Goal: Communication & Community: Ask a question

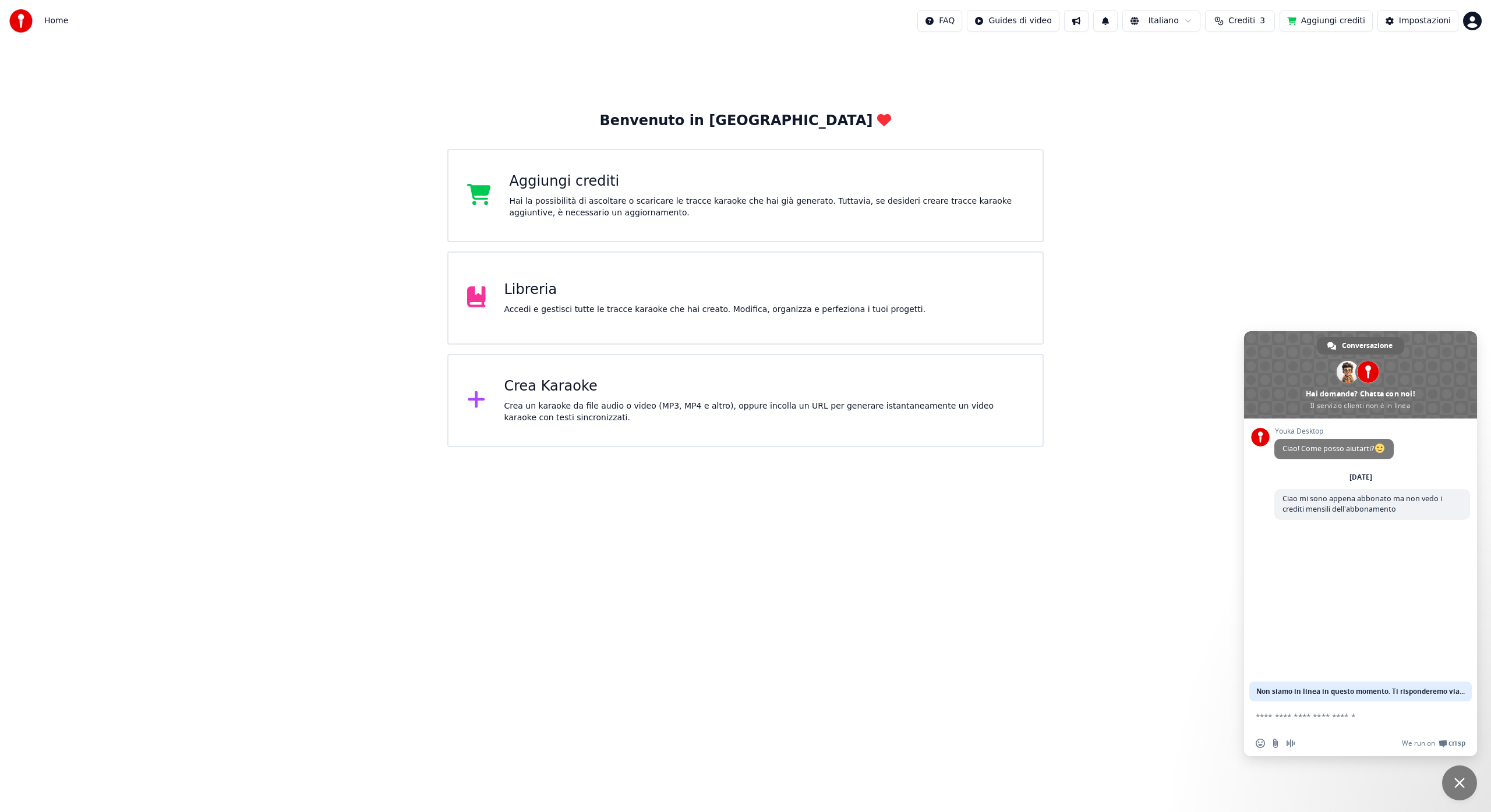
click at [1316, 720] on textarea "Scrivi il tuo messaggio..." at bounding box center [1347, 716] width 184 height 10
click at [1473, 20] on html "Home FAQ Guides di video Italiano Crediti 3 Aggiungi crediti Impostazioni Benve…" at bounding box center [745, 224] width 1491 height 447
click at [1394, 69] on span "Fatturazione" at bounding box center [1402, 75] width 51 height 12
click at [1432, 20] on div "Impostazioni" at bounding box center [1424, 21] width 52 height 12
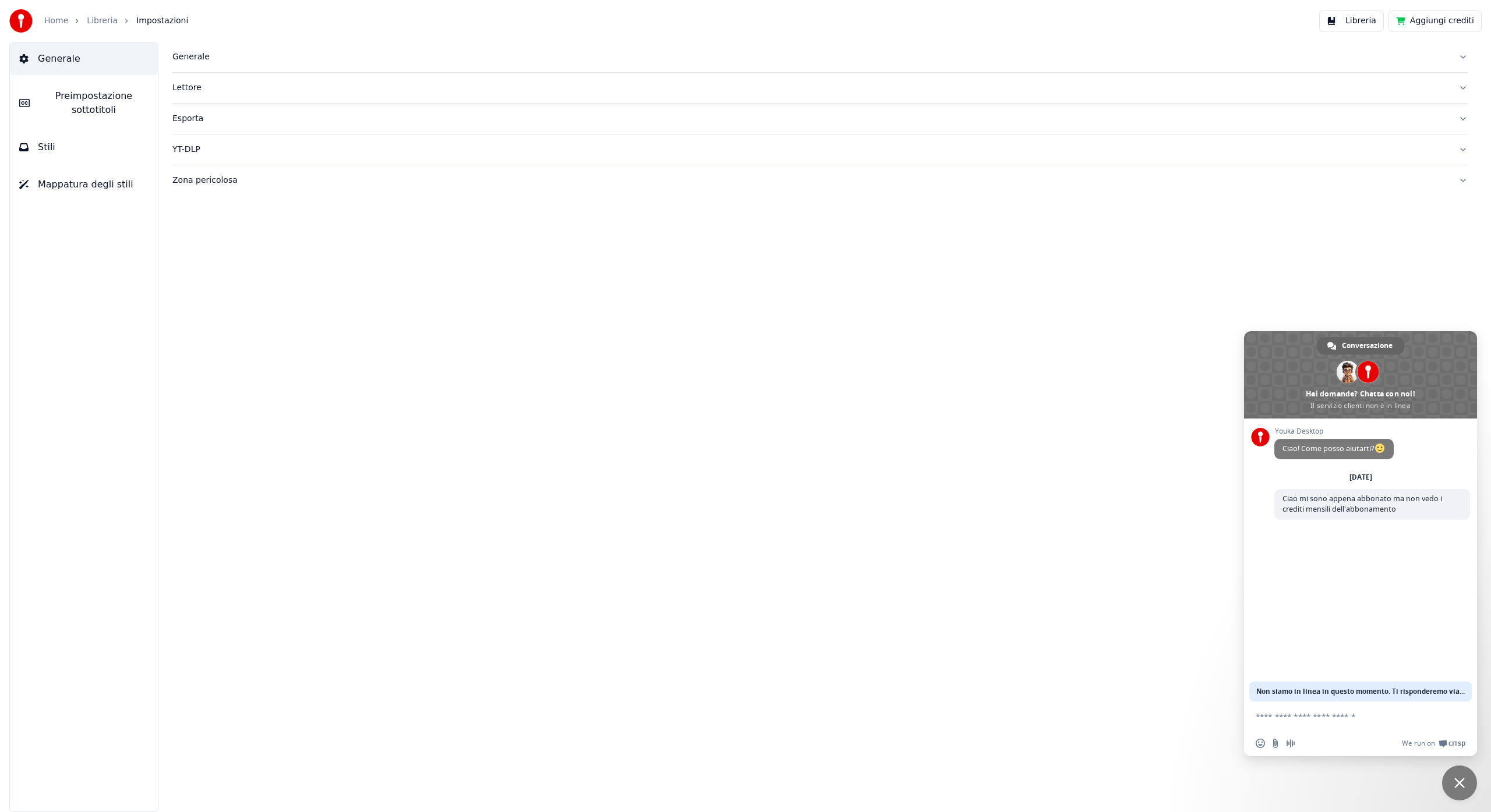
click at [201, 56] on div "Generale" at bounding box center [811, 57] width 1276 height 12
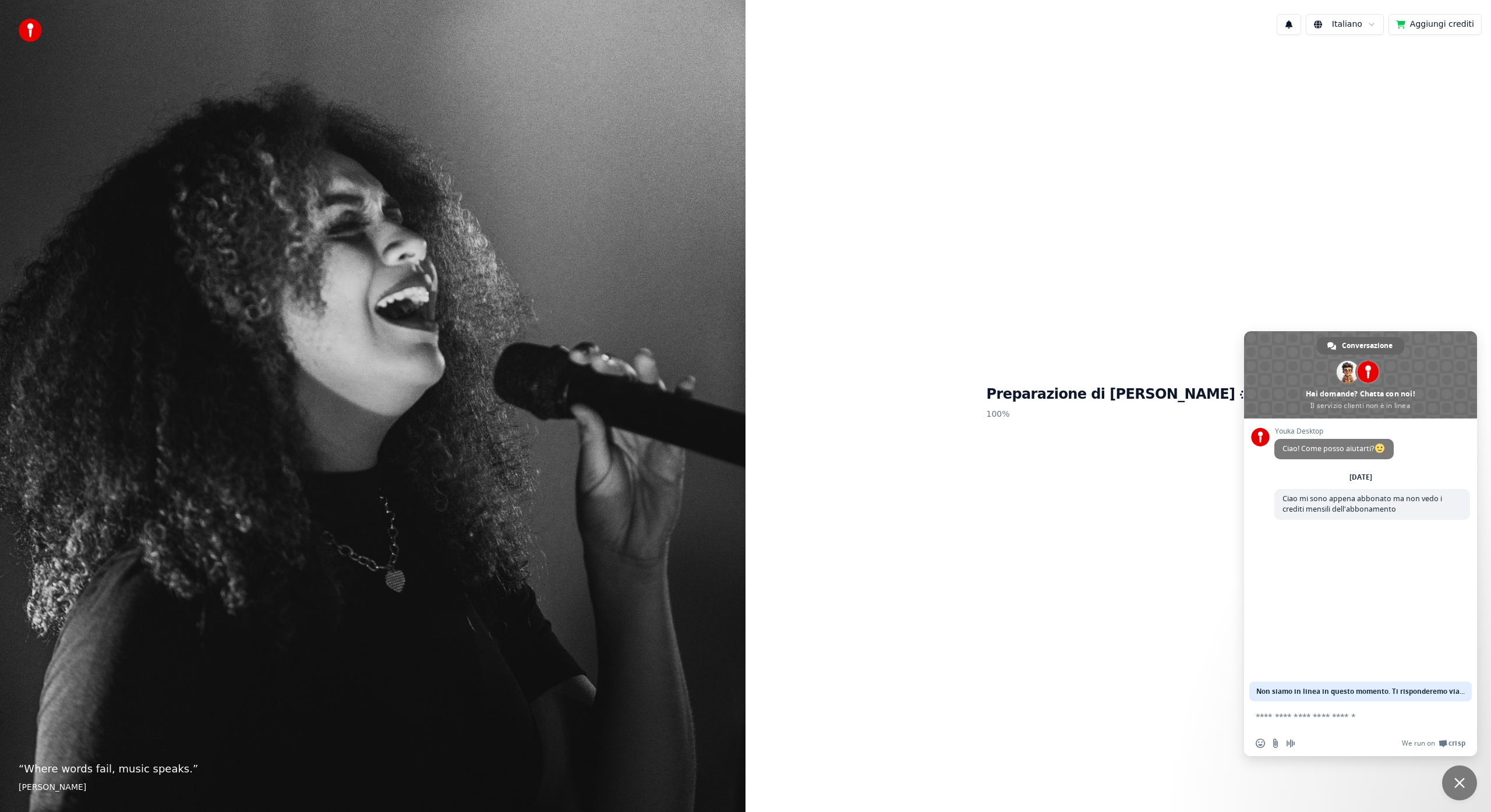
click at [1436, 24] on button "Aggiungi crediti" at bounding box center [1435, 24] width 93 height 21
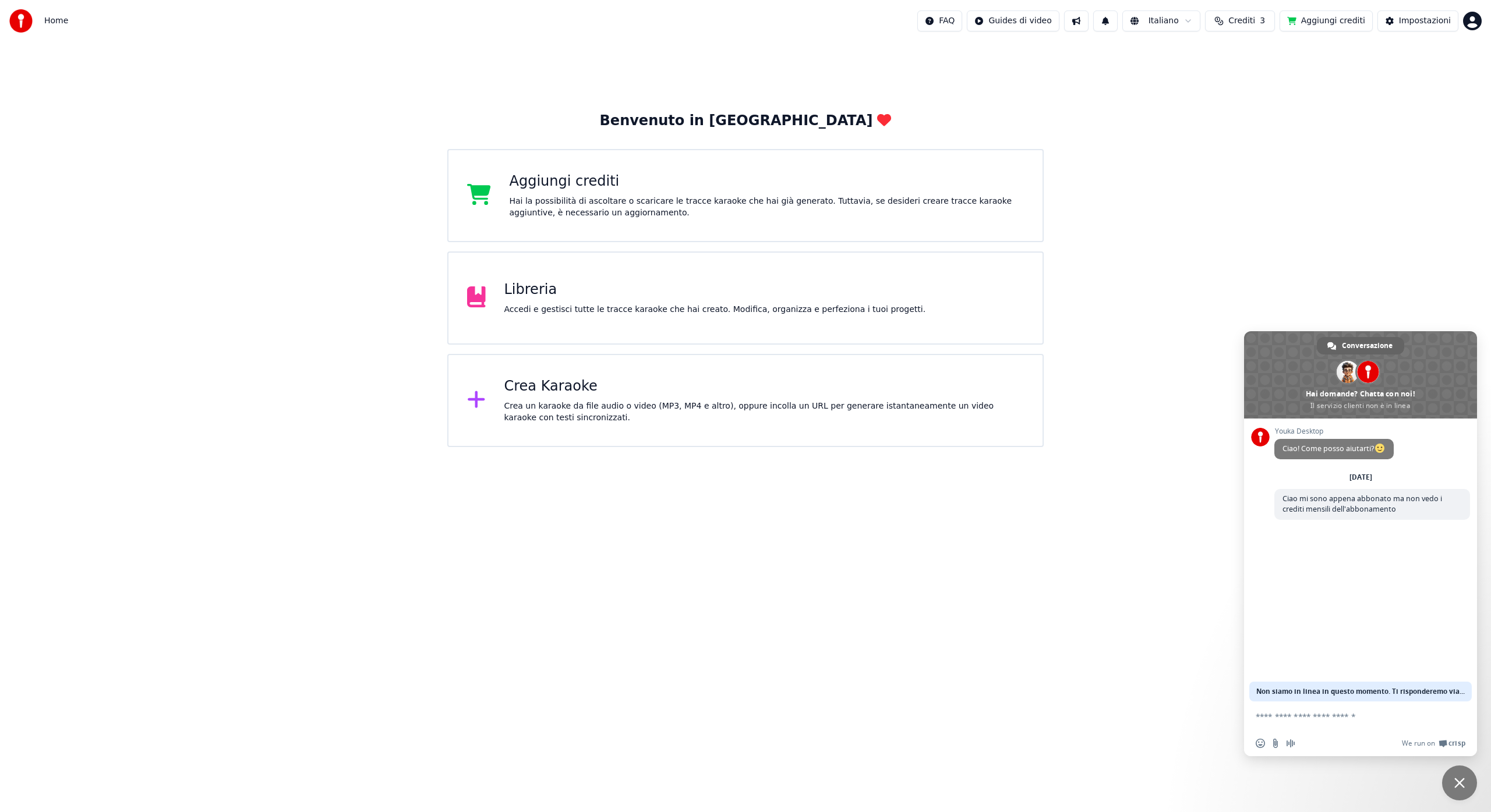
click at [1470, 21] on html "Home FAQ Guides di video Italiano Crediti 3 Aggiungi crediti Impostazioni Benve…" at bounding box center [745, 224] width 1491 height 447
click at [1412, 69] on span "Fatturazione" at bounding box center [1402, 75] width 51 height 12
click at [1283, 715] on textarea "Scrivi il tuo messaggio..." at bounding box center [1347, 716] width 184 height 10
click at [1278, 712] on textarea "Scrivi il tuo messaggio..." at bounding box center [1347, 716] width 184 height 10
click at [1278, 714] on textarea "Scrivi il tuo messaggio..." at bounding box center [1347, 716] width 184 height 10
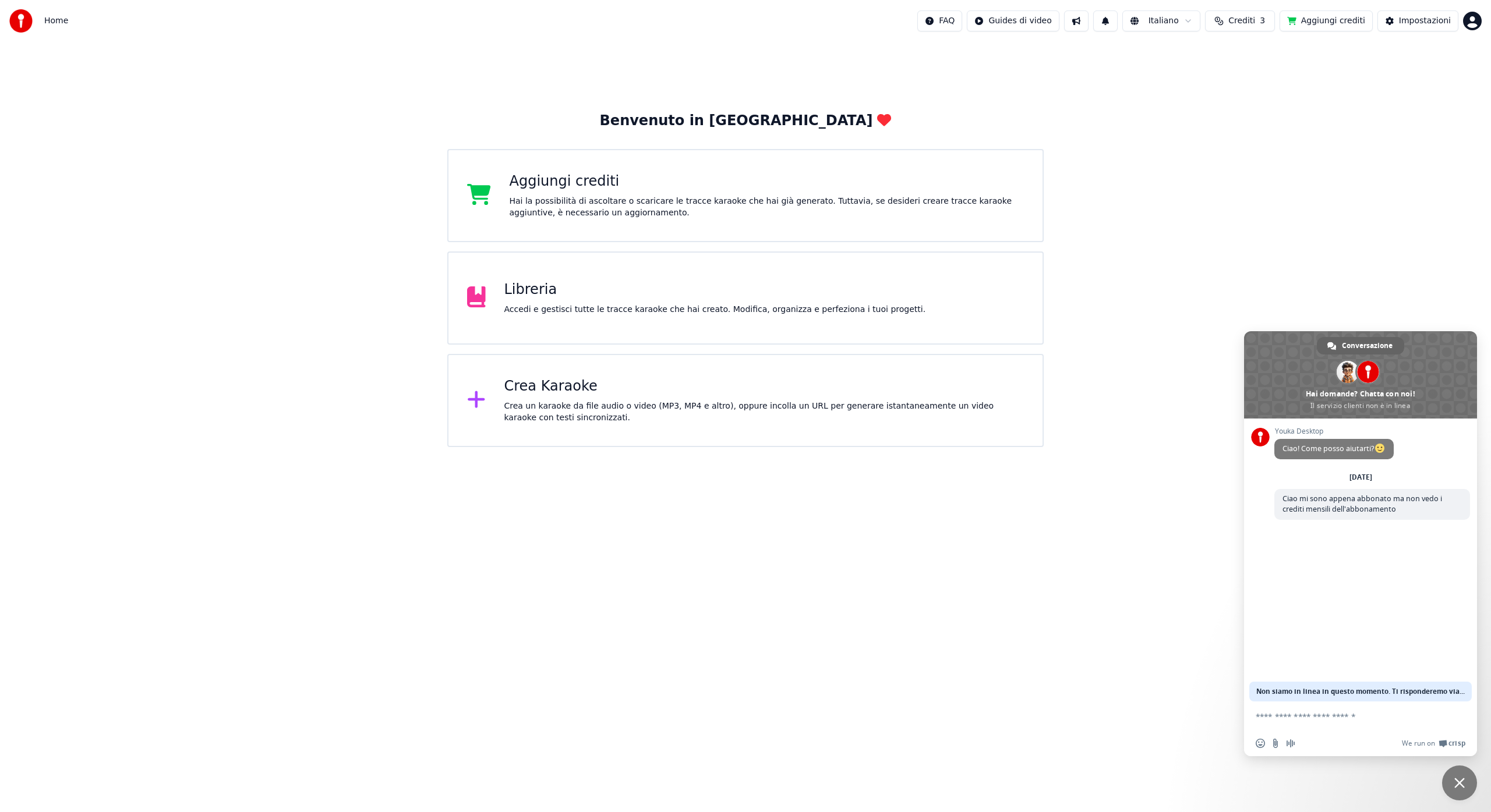
click at [1292, 574] on div "Youka Desktop Ciao! Come posso aiutarti? Sabato, 4 Ottobre Ciao mi sono appena …" at bounding box center [1360, 560] width 233 height 283
click at [1276, 715] on textarea "Scrivi il tuo messaggio..." at bounding box center [1347, 716] width 184 height 10
click at [1297, 715] on textarea "Scrivi il tuo messaggio..." at bounding box center [1347, 716] width 184 height 10
drag, startPoint x: 1279, startPoint y: 375, endPoint x: 1236, endPoint y: 323, distance: 67.5
click at [1236, 324] on body "Home FAQ Guides di video Italiano Crediti 3 Aggiungi crediti Impostazioni Benve…" at bounding box center [745, 224] width 1491 height 447
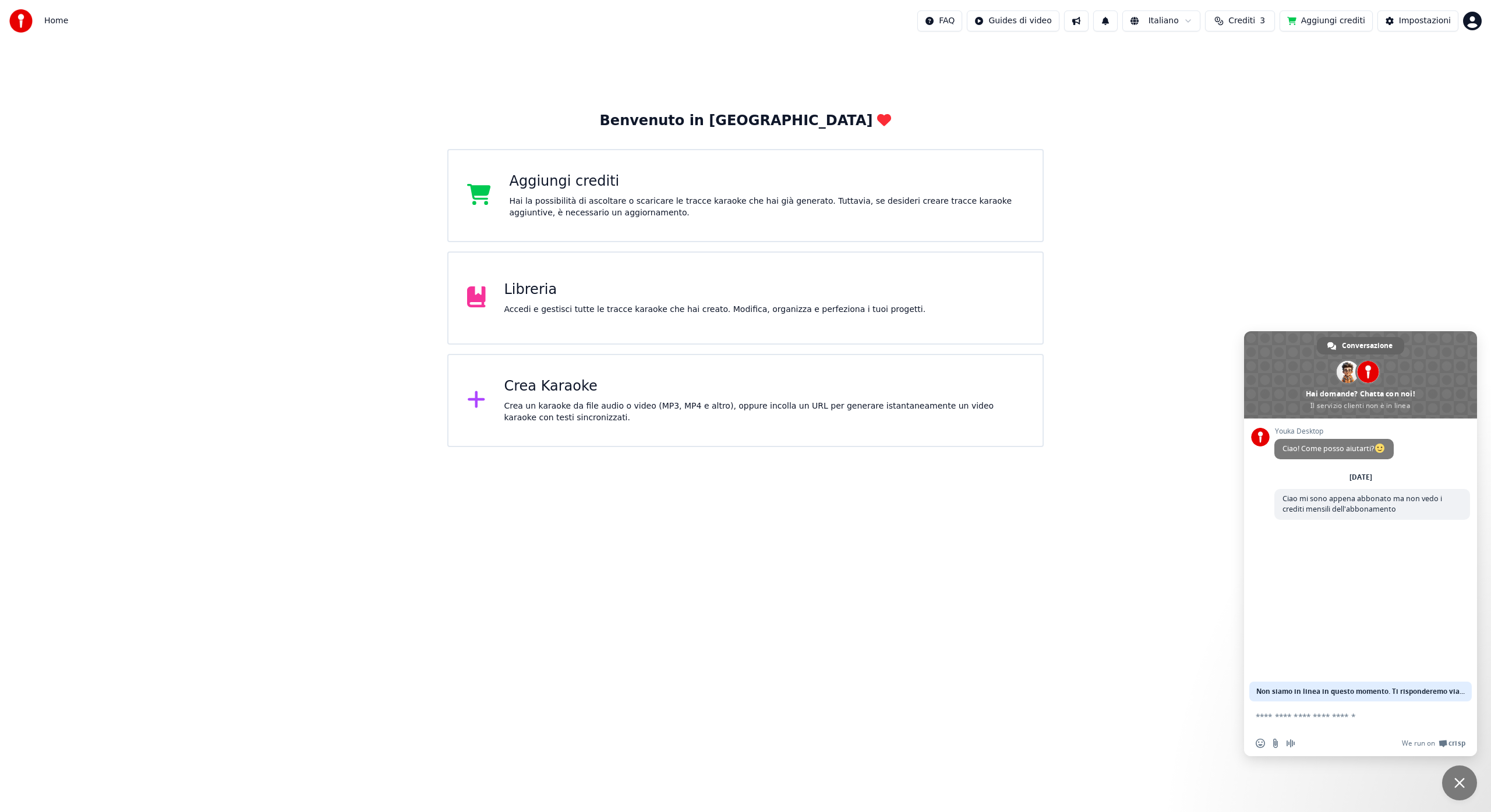
drag, startPoint x: 1268, startPoint y: 338, endPoint x: 1158, endPoint y: 233, distance: 152.1
click at [1158, 233] on body "Home FAQ Guides di video Italiano Crediti 3 Aggiungi crediti Impostazioni Benve…" at bounding box center [745, 224] width 1491 height 447
click at [1275, 744] on input "Invia un file" at bounding box center [1275, 743] width 9 height 9
click at [542, 186] on div "Aggiungi crediti" at bounding box center [767, 181] width 515 height 18
click at [1289, 719] on textarea "Scrivi il tuo messaggio..." at bounding box center [1347, 716] width 184 height 10
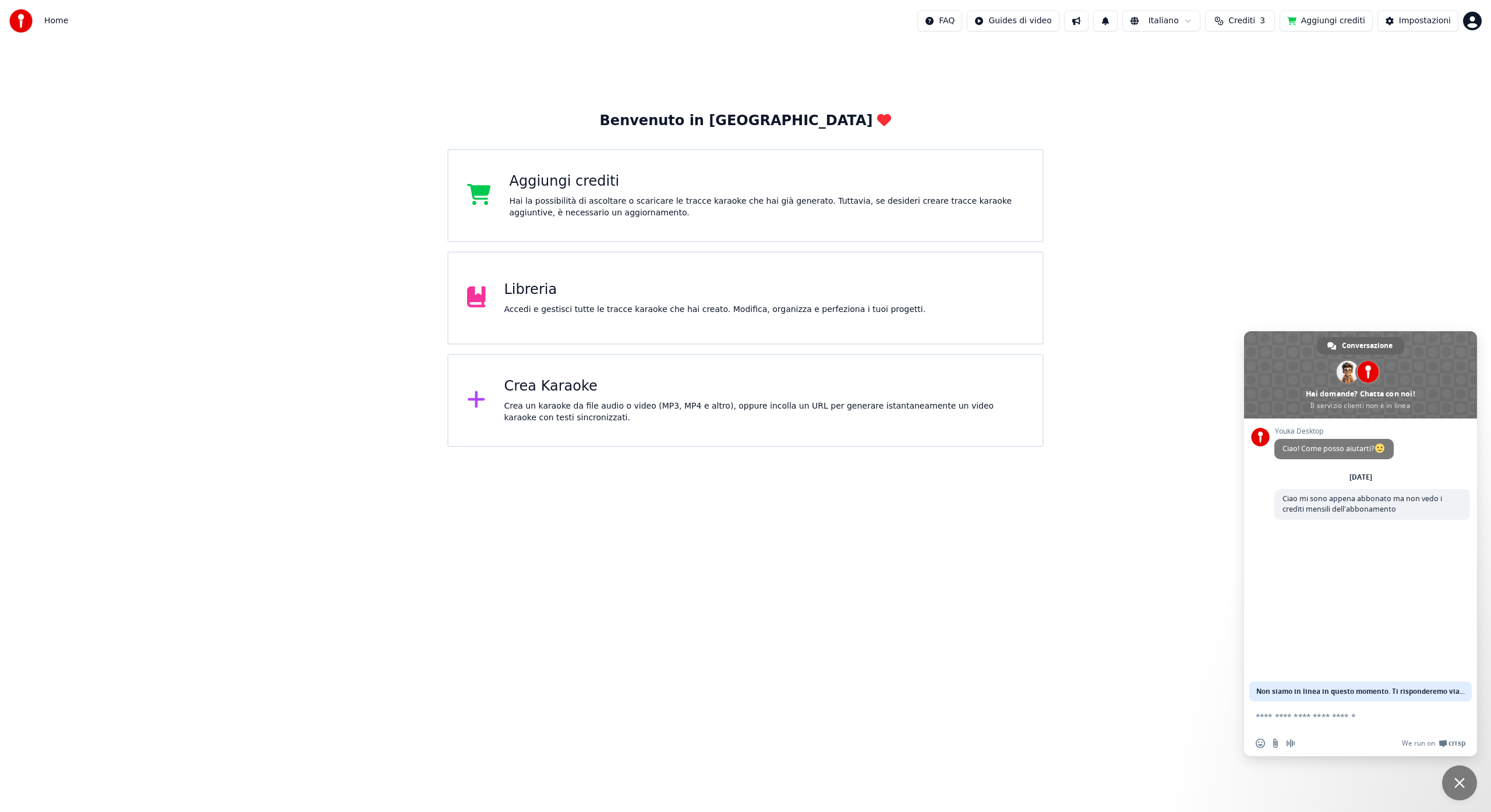
type textarea "*"
type textarea "**********"
click at [1456, 714] on span "Inviare" at bounding box center [1457, 716] width 9 height 9
click at [1453, 690] on span "Non siamo in linea in questo momento. Ti risponderemo via email." at bounding box center [1360, 692] width 208 height 20
click at [1250, 21] on span "Crediti" at bounding box center [1242, 21] width 27 height 12
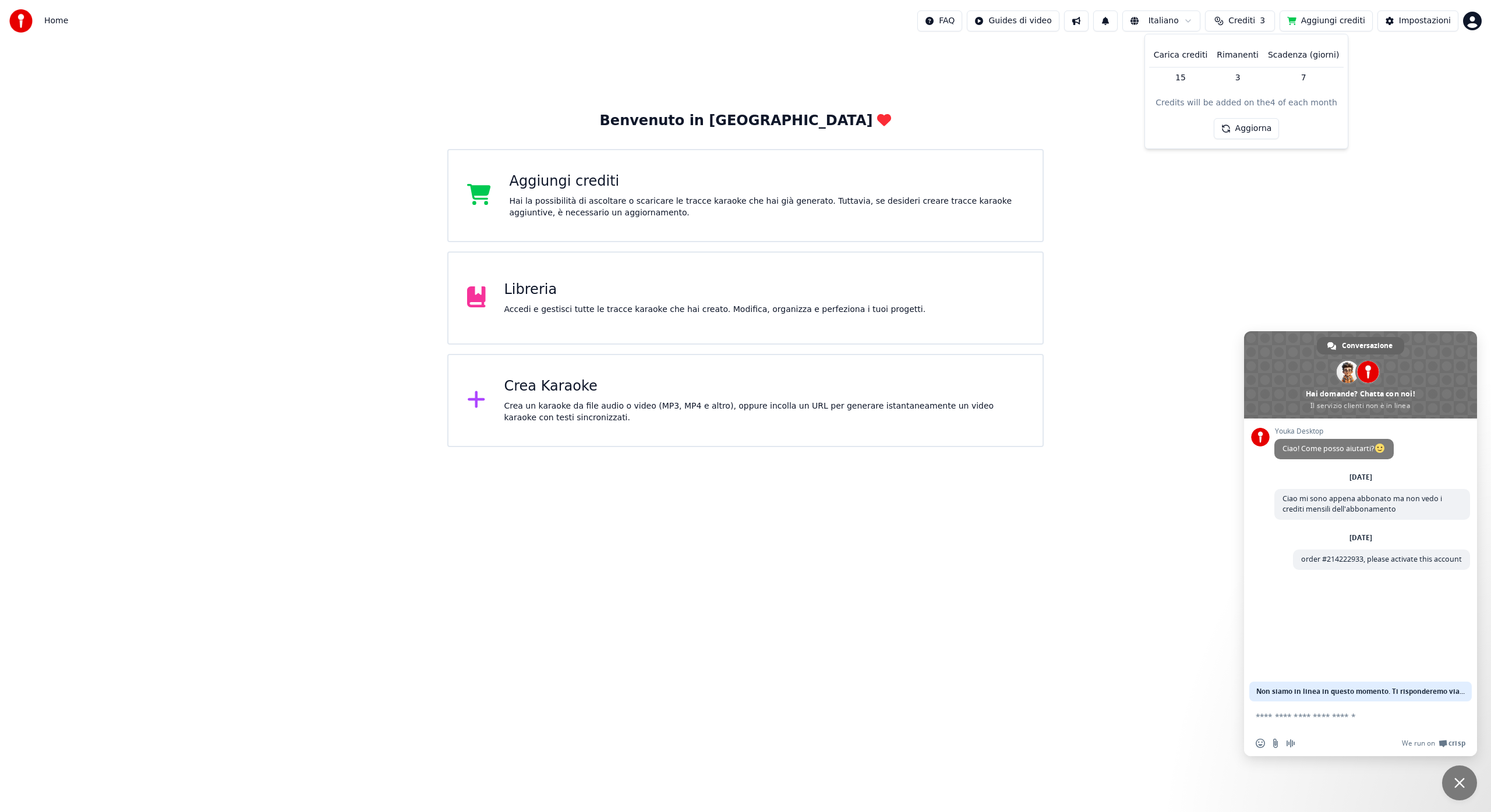
click at [1243, 130] on button "Aggiorna" at bounding box center [1246, 128] width 66 height 21
click at [536, 386] on div "Crea Karaoke" at bounding box center [764, 386] width 520 height 18
click at [545, 302] on div "Libreria Accedi e gestisci tutte le tracce karaoke che hai creato. Modifica, or…" at bounding box center [715, 298] width 422 height 35
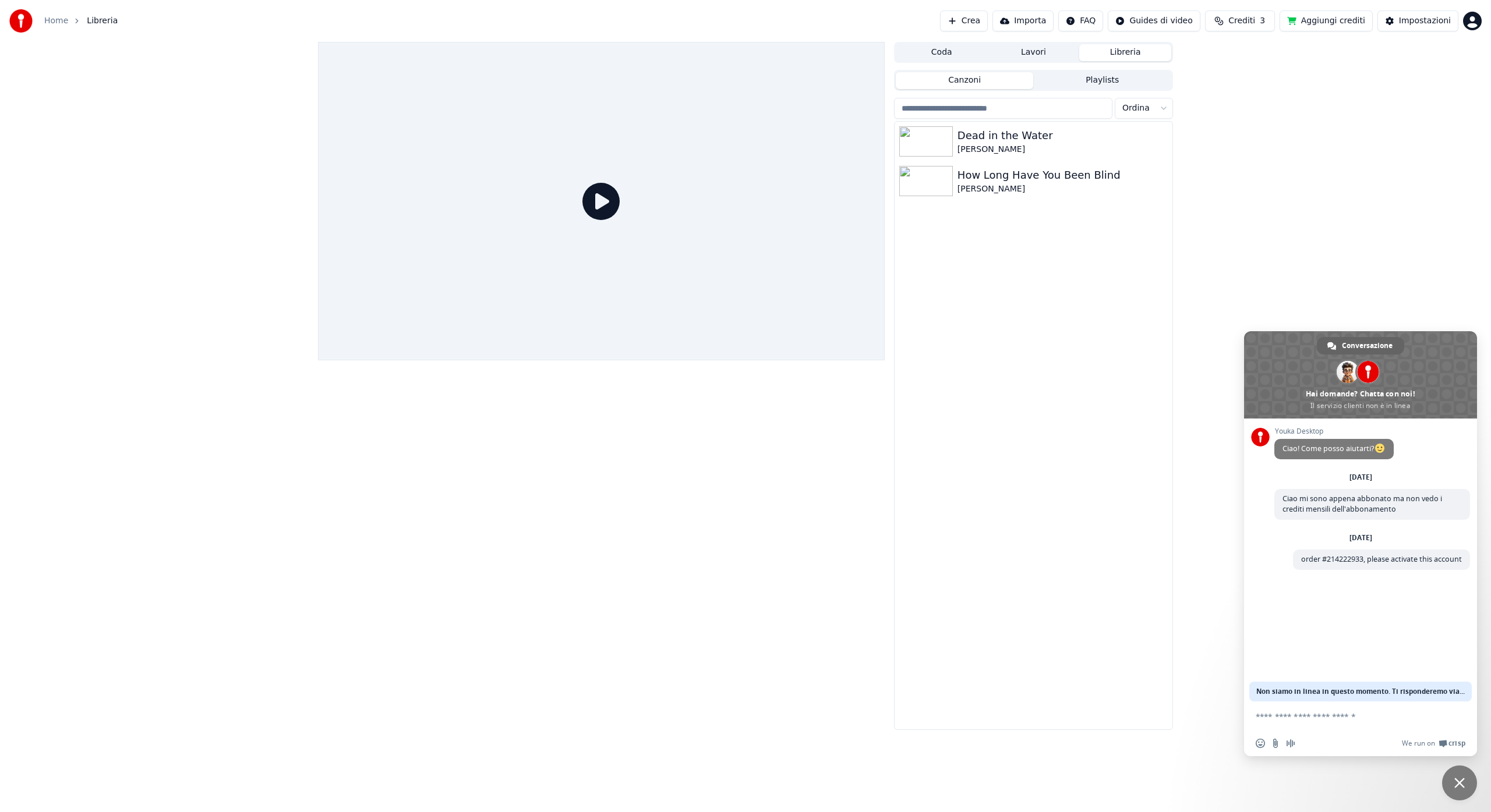
click at [606, 201] on icon at bounding box center [601, 201] width 37 height 37
click at [921, 191] on img at bounding box center [926, 181] width 54 height 31
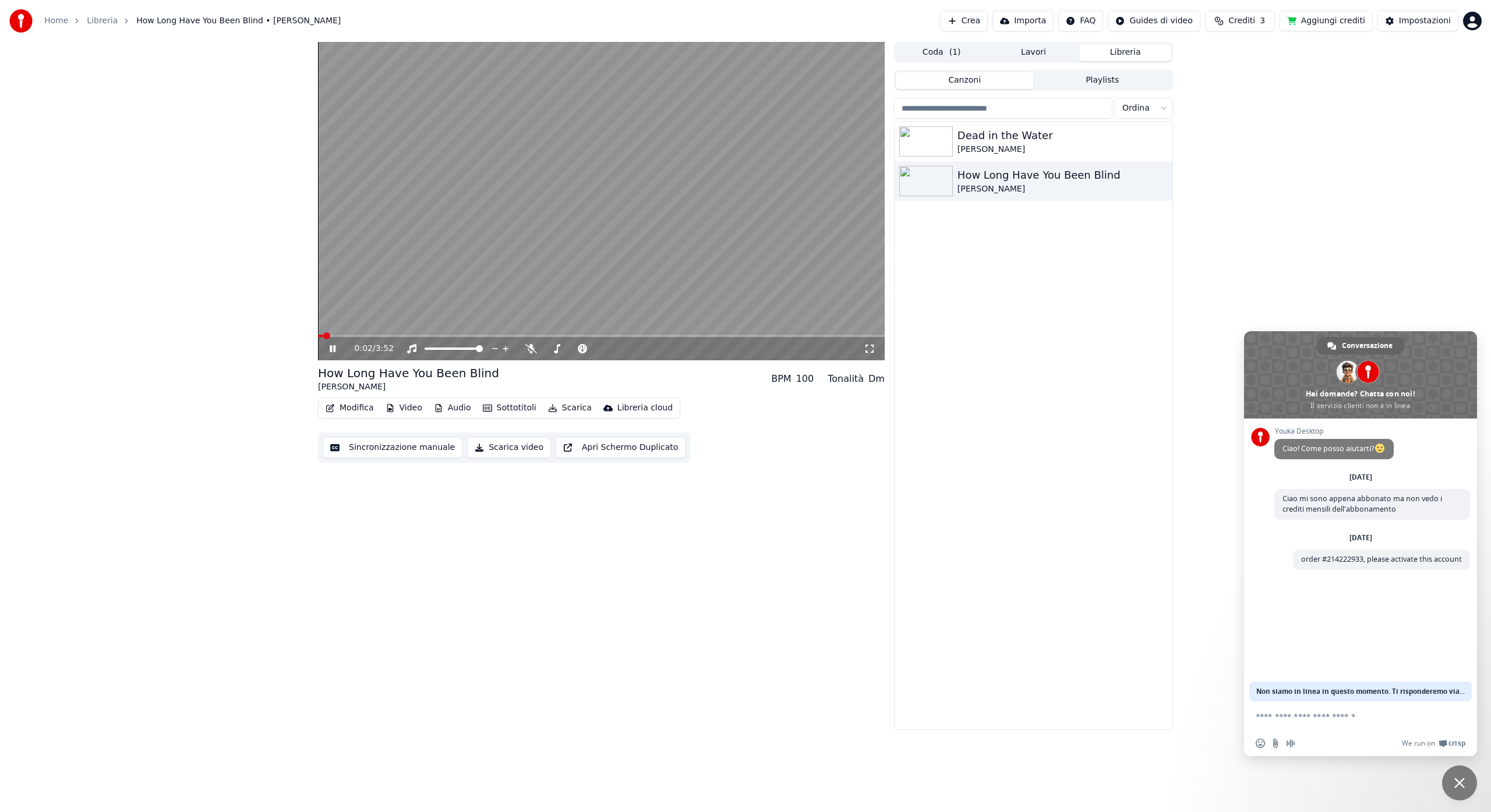
click at [867, 346] on icon at bounding box center [869, 348] width 12 height 9
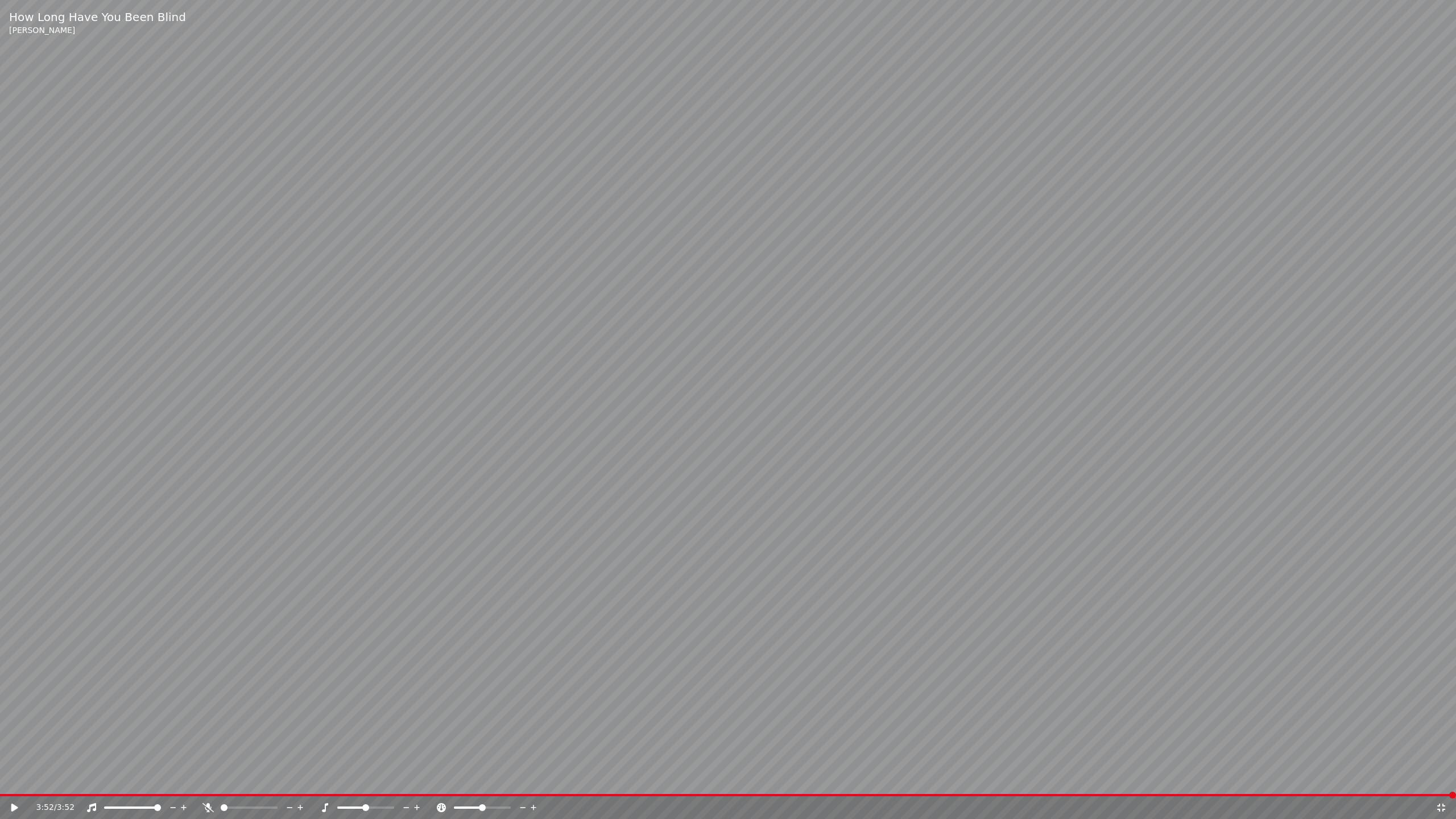
click at [846, 364] on video at bounding box center [728, 410] width 1456 height 819
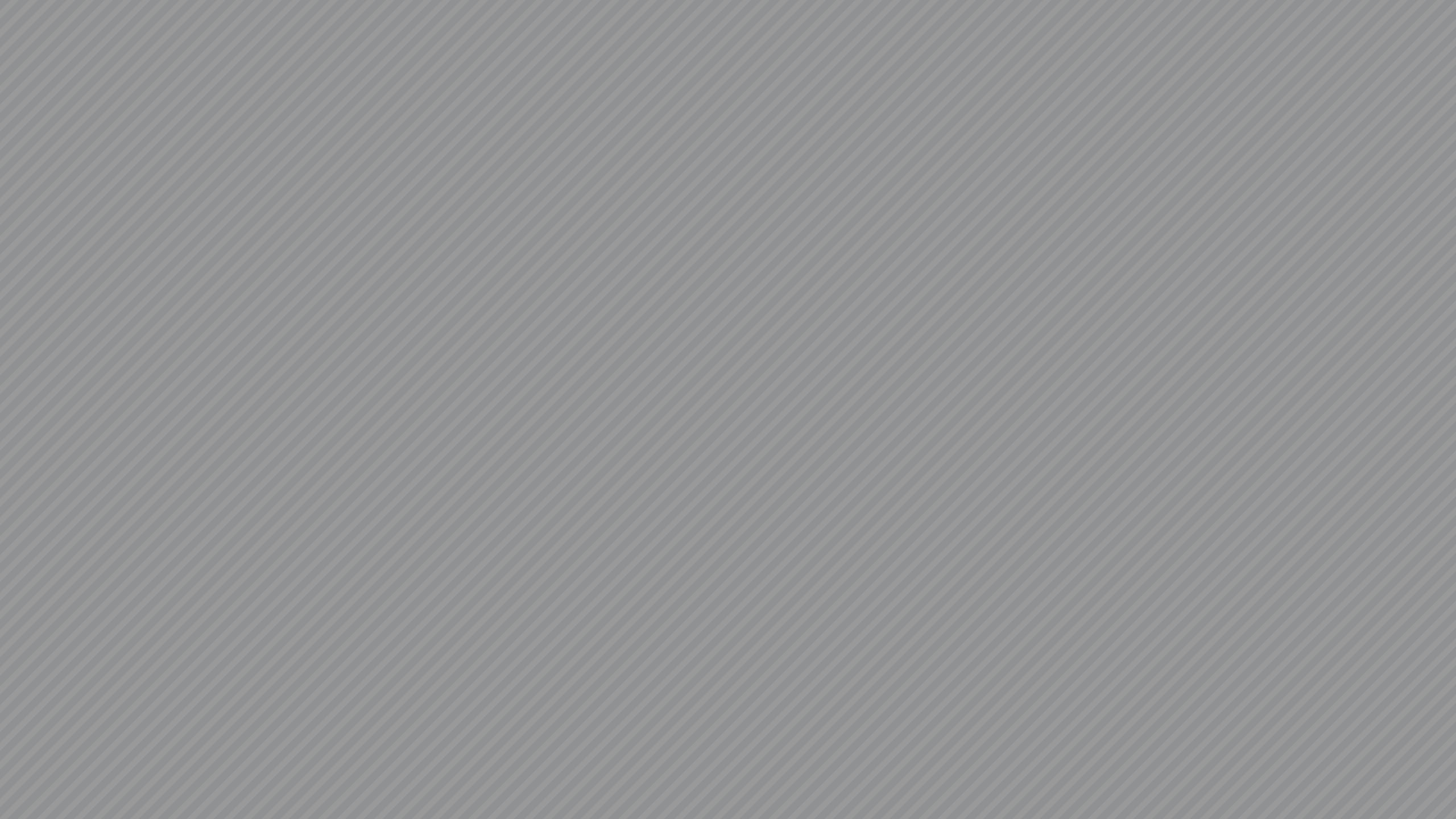
click at [846, 364] on video at bounding box center [728, 410] width 1456 height 819
